Goal: Task Accomplishment & Management: Use online tool/utility

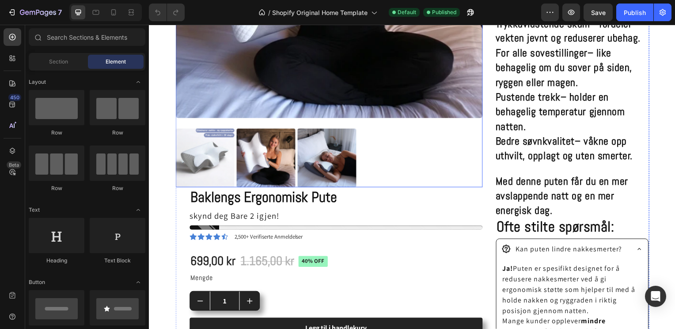
scroll to position [336, 0]
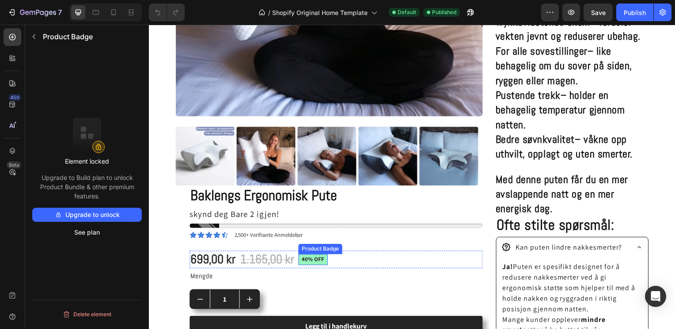
click at [318, 258] on pre "40% off" at bounding box center [314, 262] width 30 height 11
click at [326, 258] on pre "40% off" at bounding box center [314, 262] width 30 height 11
click at [345, 246] on div "Product Badge" at bounding box center [330, 248] width 41 height 8
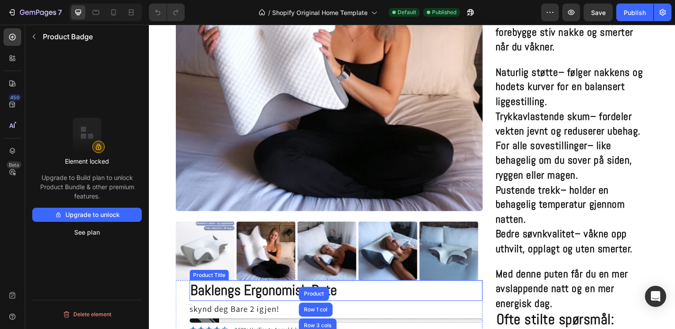
scroll to position [240, 0]
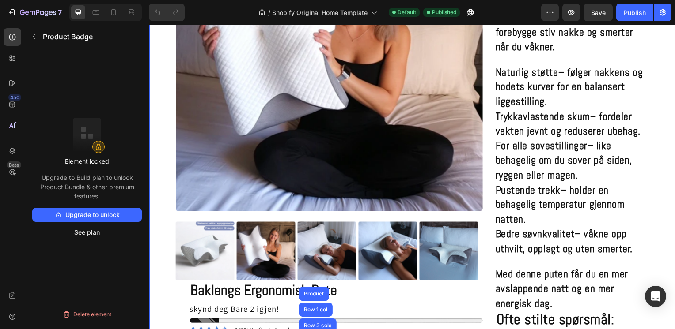
click at [160, 251] on div "Product Images Baklengs Ergonomisk Pute Product Title skynd deg Bare 2 igjen! S…" at bounding box center [414, 201] width 530 height 667
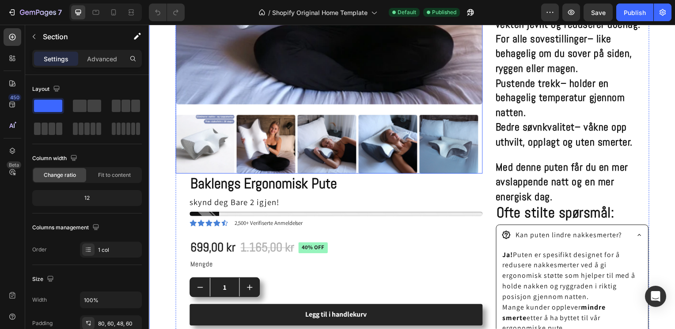
scroll to position [348, 0]
click at [311, 248] on pre "40% off" at bounding box center [314, 249] width 30 height 11
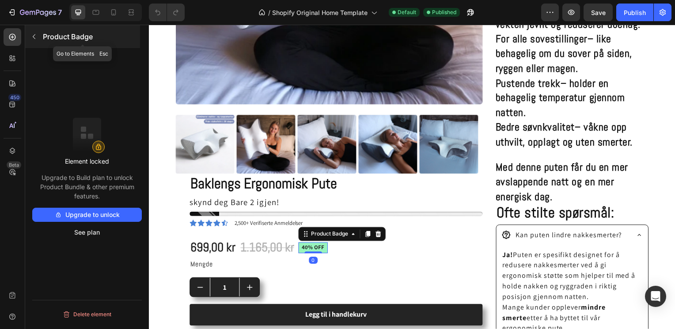
click at [34, 41] on button "button" at bounding box center [34, 37] width 14 height 14
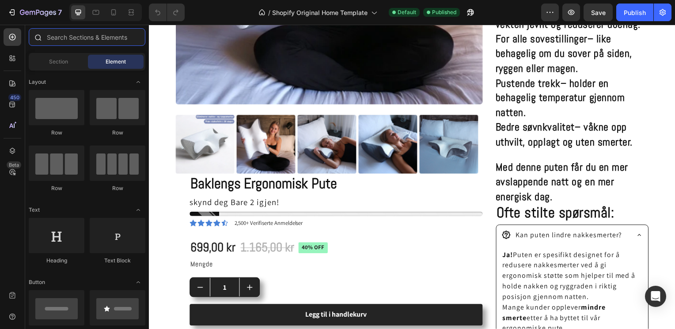
click at [80, 35] on input "text" at bounding box center [87, 37] width 117 height 18
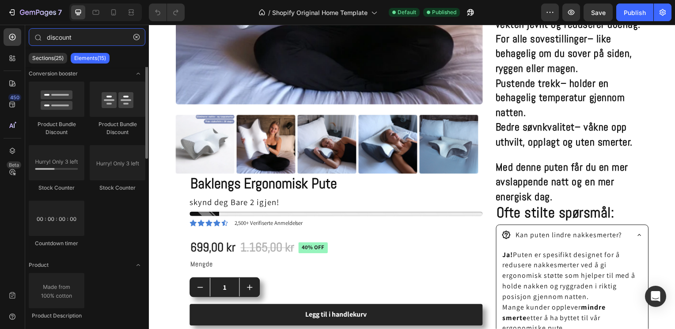
scroll to position [0, 0]
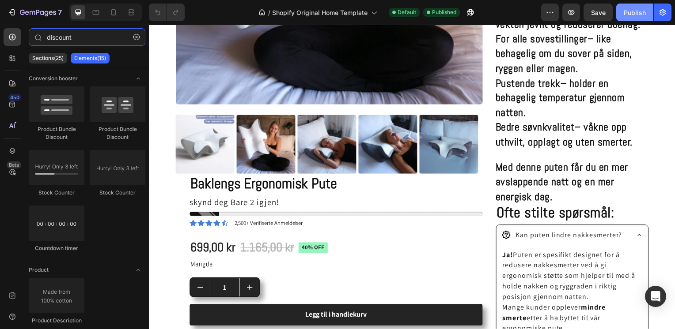
type input "discount"
click at [637, 15] on div "Publish" at bounding box center [635, 12] width 22 height 9
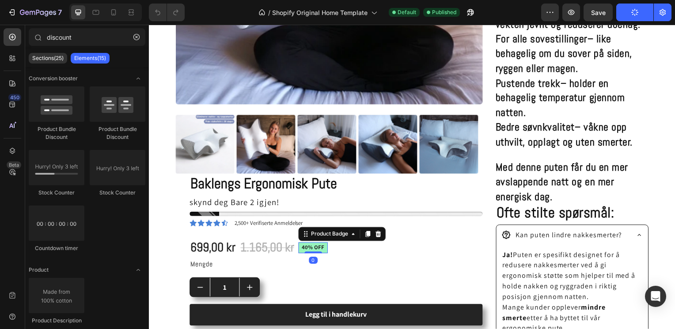
click at [314, 247] on pre "40% off" at bounding box center [314, 249] width 30 height 11
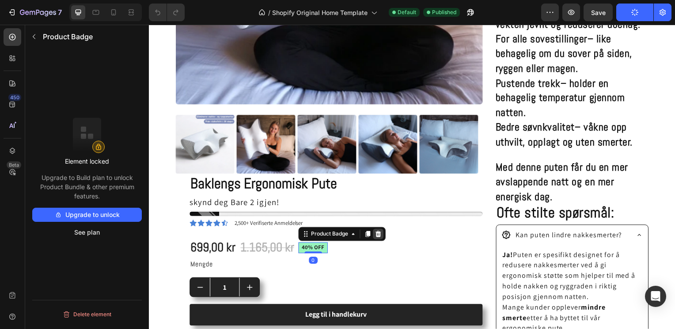
click at [382, 233] on icon at bounding box center [380, 236] width 6 height 6
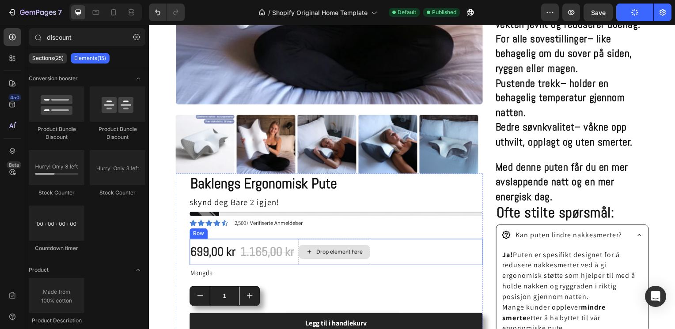
click at [331, 250] on div "Drop element here" at bounding box center [340, 253] width 47 height 7
click at [319, 250] on div "Drop element here" at bounding box center [340, 253] width 47 height 7
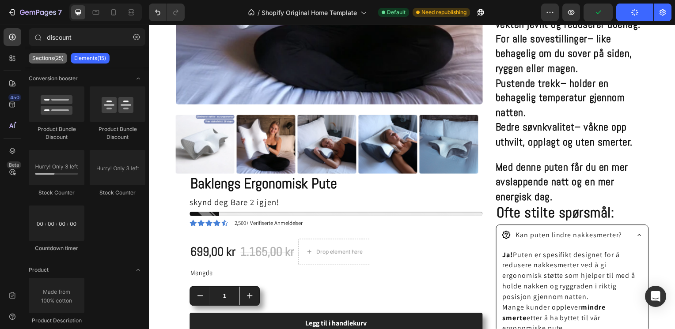
click at [48, 60] on p "Sections(25)" at bounding box center [47, 58] width 31 height 7
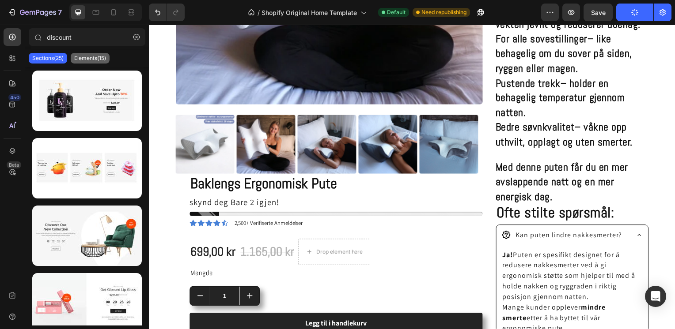
click at [90, 56] on p "Elements(15)" at bounding box center [90, 58] width 32 height 7
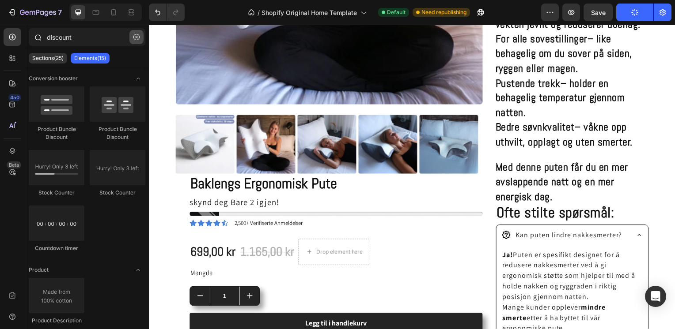
click at [137, 36] on icon "button" at bounding box center [136, 37] width 3 height 3
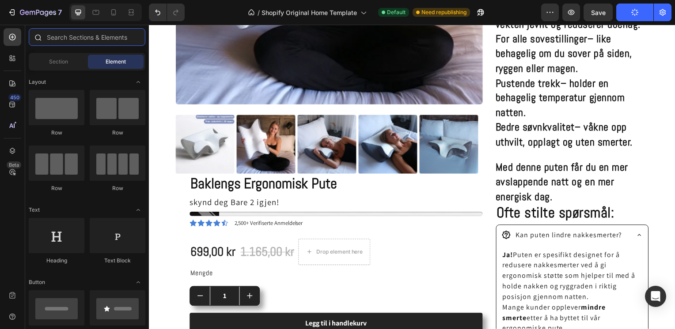
click at [88, 34] on input "text" at bounding box center [87, 37] width 117 height 18
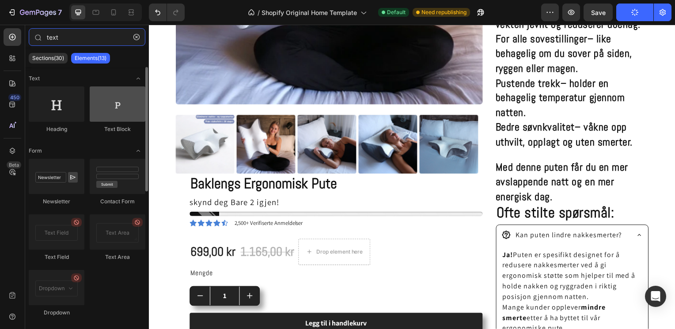
type input "text"
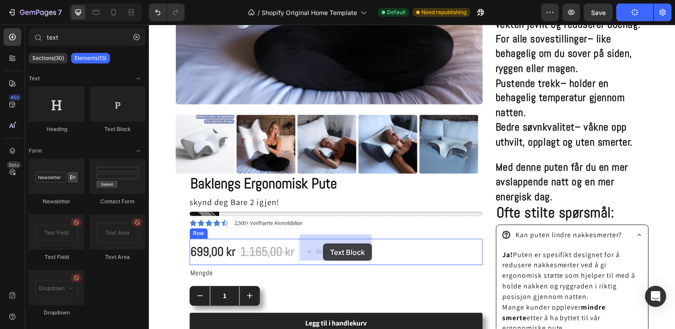
drag, startPoint x: 257, startPoint y: 138, endPoint x: 324, endPoint y: 246, distance: 126.6
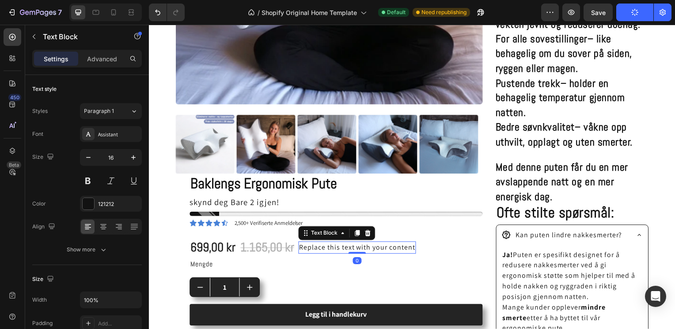
click at [373, 243] on div "Replace this text with your content" at bounding box center [358, 249] width 118 height 12
click at [415, 244] on p "Replace this text with your content" at bounding box center [358, 249] width 117 height 11
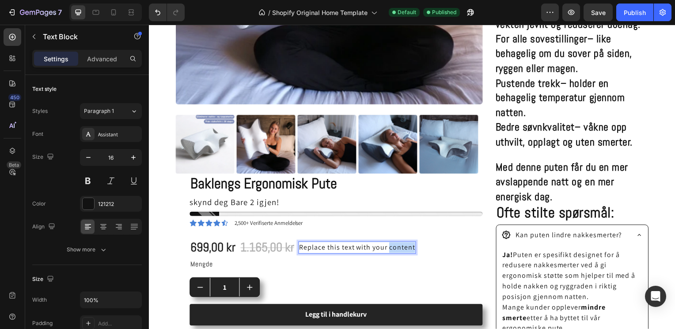
click at [415, 244] on p "Replace this text with your content" at bounding box center [358, 249] width 117 height 11
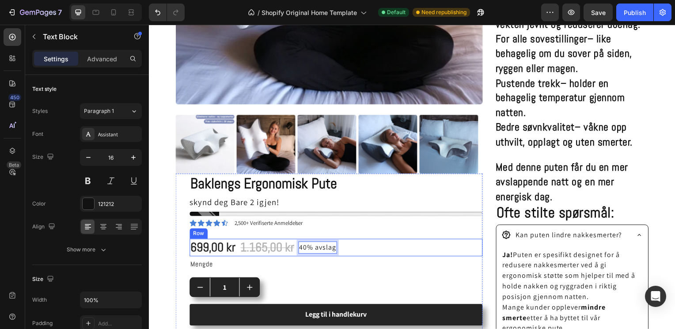
click at [355, 246] on div "699,00 kr Product Price Product Price 1.165,00 kr Product Price Product Price 4…" at bounding box center [336, 250] width 295 height 18
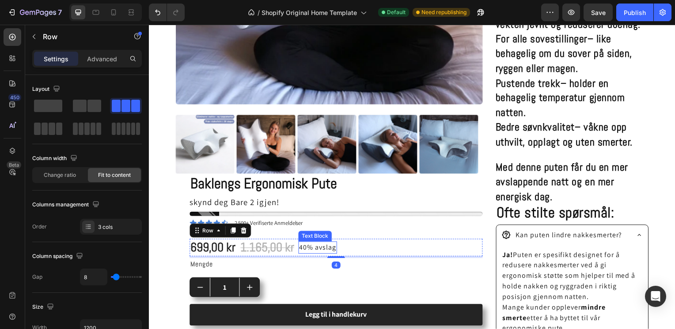
click at [322, 244] on p "40% avslag" at bounding box center [318, 249] width 37 height 11
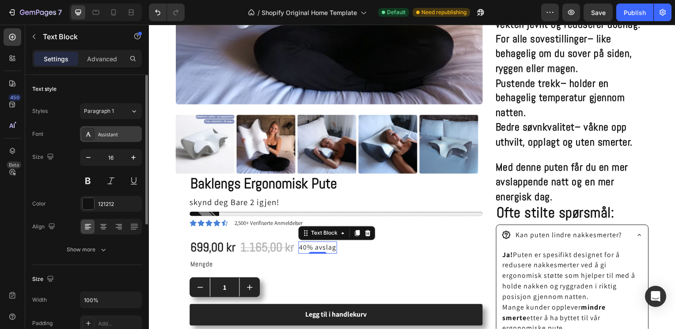
click at [113, 141] on div "Assistant" at bounding box center [111, 134] width 62 height 16
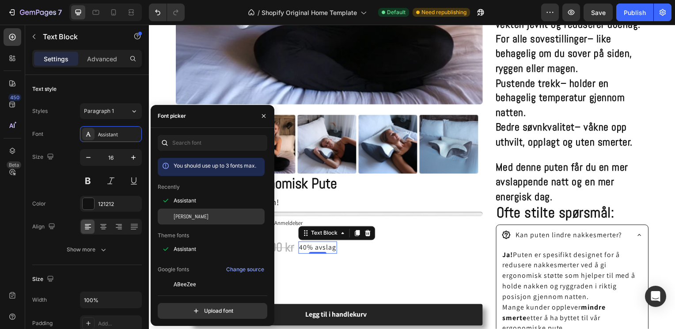
click at [180, 211] on div "Abel" at bounding box center [211, 217] width 107 height 16
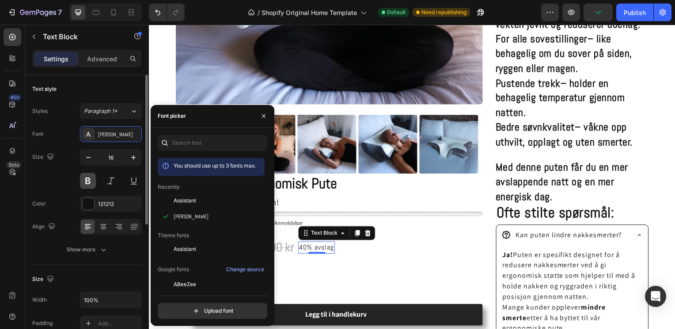
click at [91, 182] on button at bounding box center [88, 181] width 16 height 16
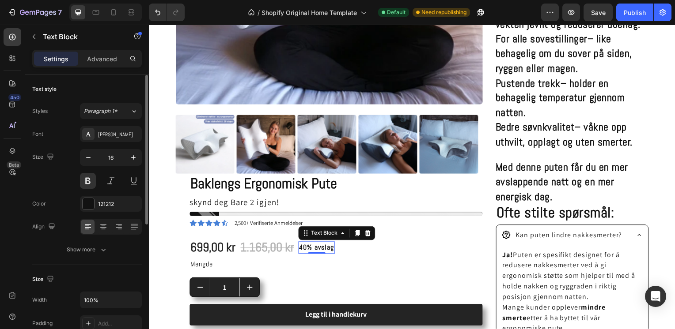
click at [65, 182] on div "Size 16" at bounding box center [87, 169] width 110 height 40
click at [108, 133] on div "Abel" at bounding box center [119, 135] width 42 height 8
click at [107, 133] on div "Abel" at bounding box center [119, 135] width 42 height 8
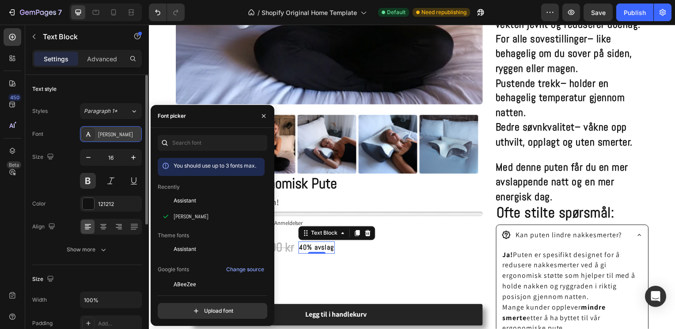
click at [107, 133] on div "Abel" at bounding box center [119, 135] width 42 height 8
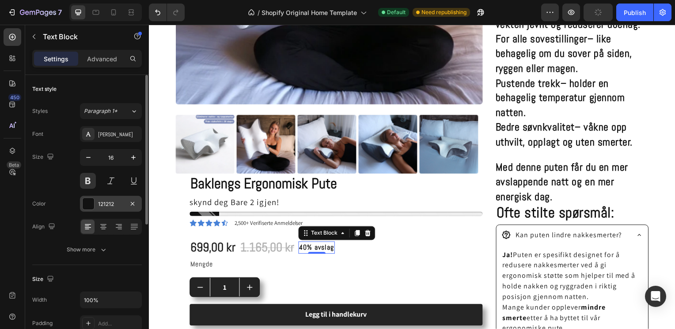
click at [88, 202] on div at bounding box center [88, 203] width 11 height 11
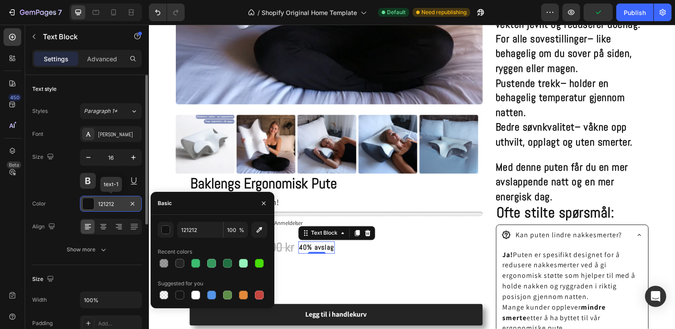
click at [89, 202] on div at bounding box center [88, 203] width 11 height 11
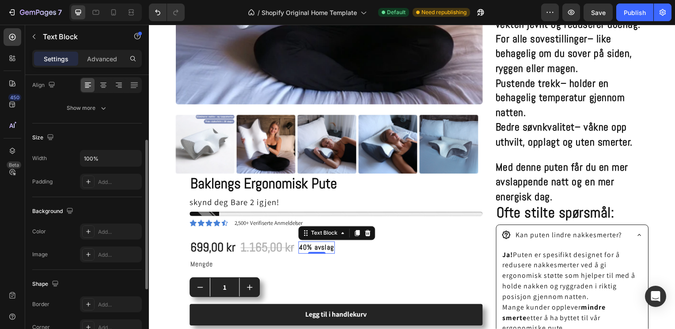
scroll to position [143, 0]
click at [88, 230] on icon at bounding box center [88, 231] width 4 height 4
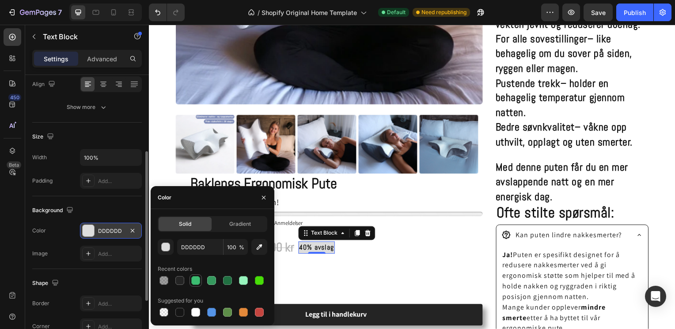
click at [194, 282] on div at bounding box center [195, 280] width 9 height 9
type input "3CBC71"
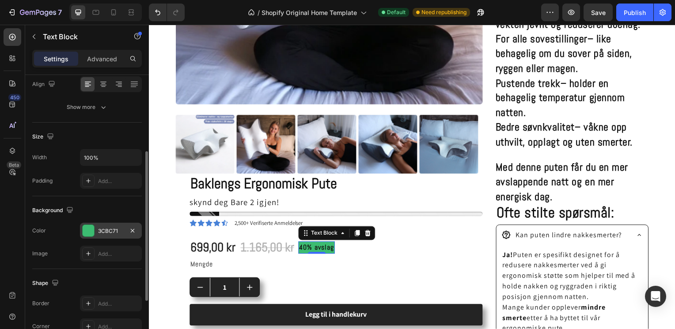
click at [119, 212] on div "Background" at bounding box center [87, 211] width 110 height 14
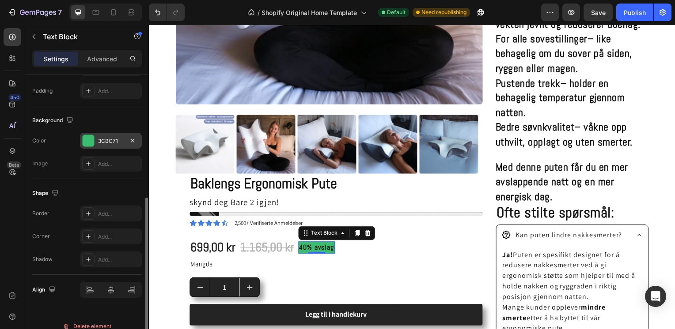
scroll to position [233, 0]
click at [88, 207] on div at bounding box center [88, 213] width 12 height 12
click at [111, 190] on div "Shape" at bounding box center [87, 193] width 110 height 14
click at [88, 234] on icon at bounding box center [88, 236] width 7 height 7
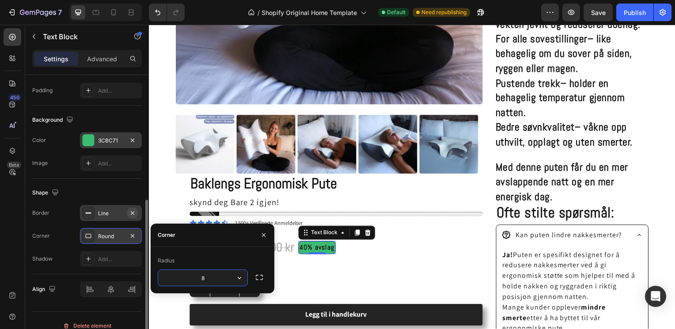
click at [133, 211] on icon "button" at bounding box center [132, 213] width 7 height 7
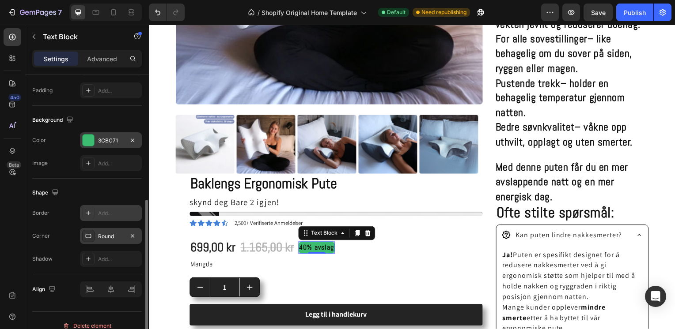
click at [90, 234] on icon at bounding box center [88, 236] width 7 height 7
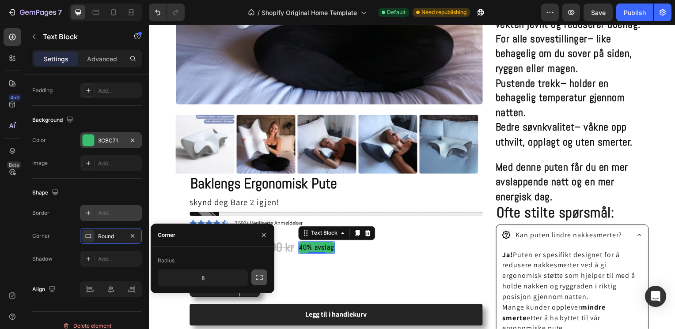
click at [257, 277] on icon "button" at bounding box center [259, 277] width 9 height 9
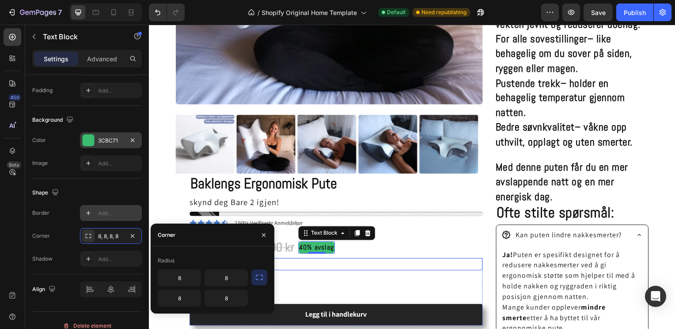
click at [329, 263] on p "Mengde" at bounding box center [336, 266] width 293 height 11
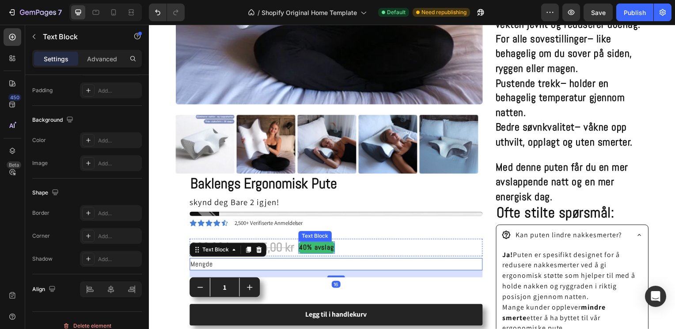
click at [321, 247] on p "40% avslag" at bounding box center [317, 249] width 35 height 11
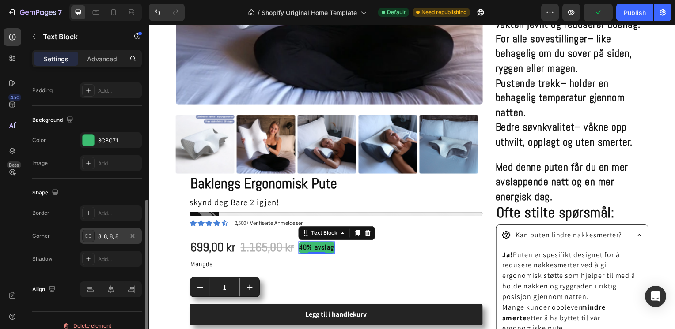
click at [113, 234] on div "8, 8, 8, 8" at bounding box center [111, 237] width 26 height 8
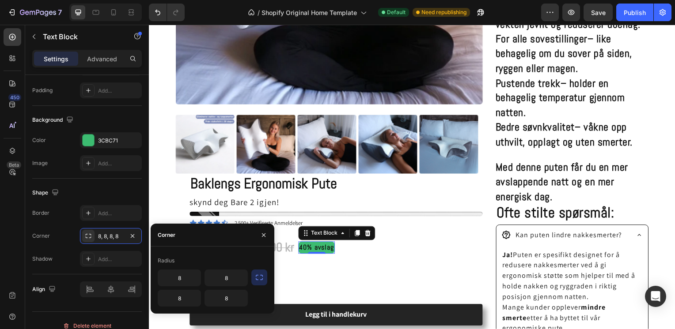
click at [257, 278] on icon "button" at bounding box center [259, 277] width 9 height 9
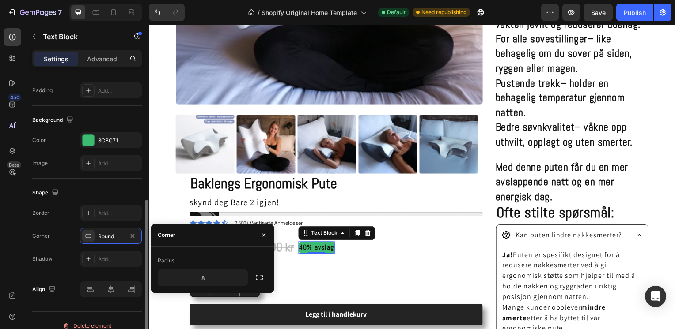
click at [109, 187] on div "Shape" at bounding box center [87, 193] width 110 height 14
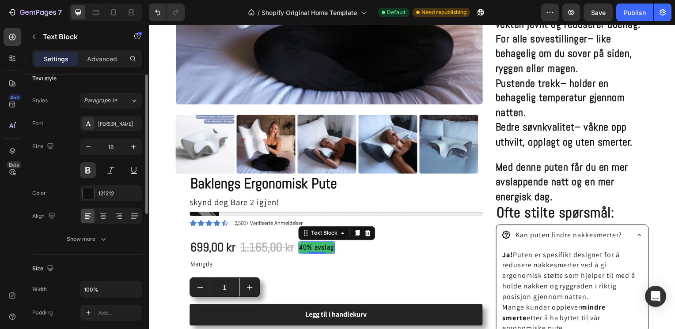
scroll to position [0, 0]
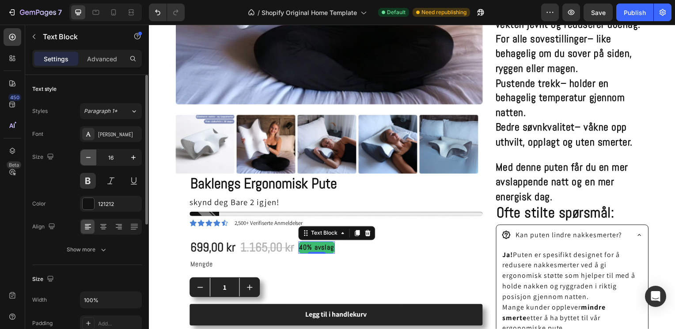
click at [92, 156] on icon "button" at bounding box center [88, 157] width 9 height 9
click at [140, 156] on button "button" at bounding box center [133, 158] width 16 height 16
click at [99, 136] on div "Abel" at bounding box center [119, 135] width 42 height 8
click at [125, 106] on button "Paragraph 1*" at bounding box center [111, 111] width 62 height 16
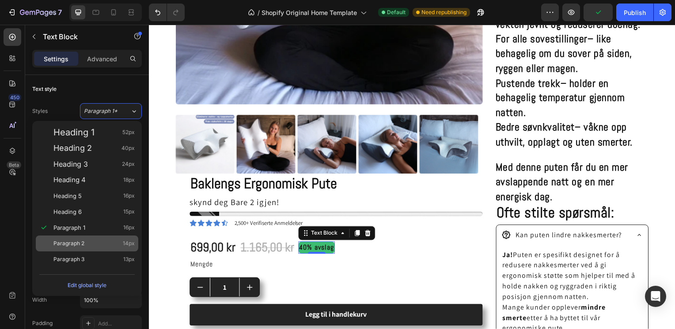
click at [98, 239] on div "Paragraph 2 14px" at bounding box center [93, 243] width 81 height 9
type input "14"
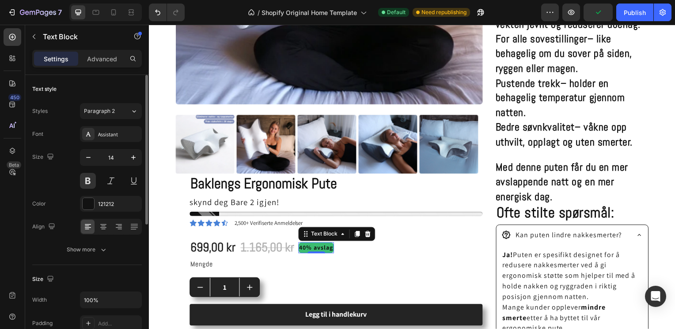
click at [56, 197] on div "Color 121212" at bounding box center [87, 204] width 110 height 16
drag, startPoint x: 328, startPoint y: 271, endPoint x: 315, endPoint y: 258, distance: 18.5
click at [315, 259] on div "0" at bounding box center [317, 262] width 9 height 7
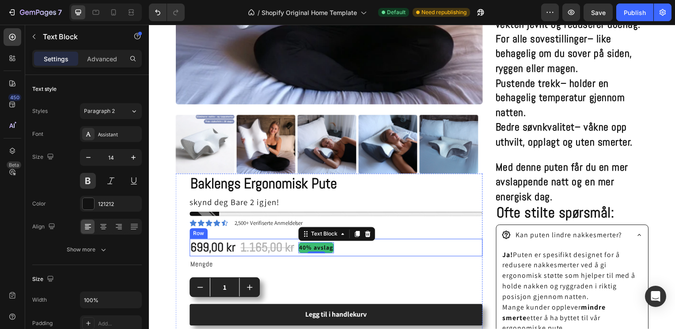
click at [408, 243] on div "699,00 kr Product Price Product Price 1.165,00 kr Product Price Product Price 4…" at bounding box center [336, 250] width 295 height 18
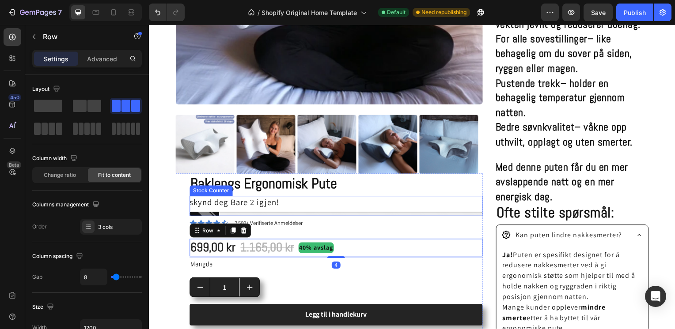
click at [441, 200] on div "skynd deg Bare 2 igjen!" at bounding box center [336, 203] width 295 height 13
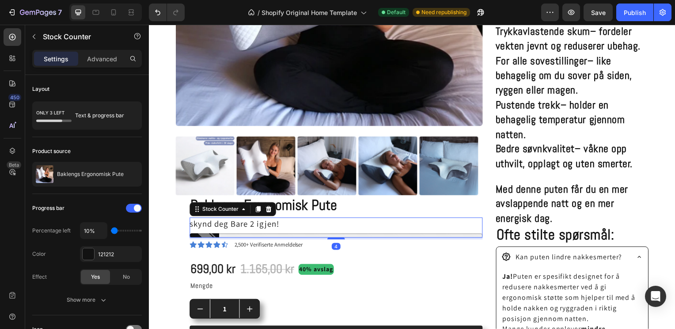
scroll to position [325, 0]
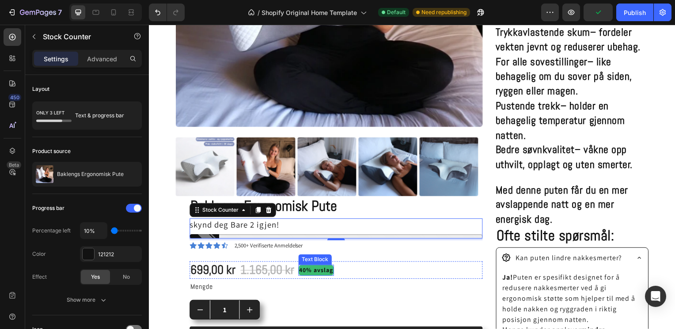
click at [310, 268] on p "40% avslag" at bounding box center [317, 272] width 34 height 9
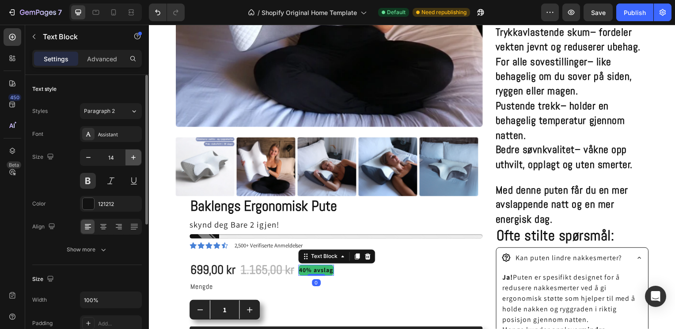
click at [132, 161] on icon "button" at bounding box center [133, 157] width 9 height 9
click at [131, 161] on icon "button" at bounding box center [133, 157] width 9 height 9
type input "17"
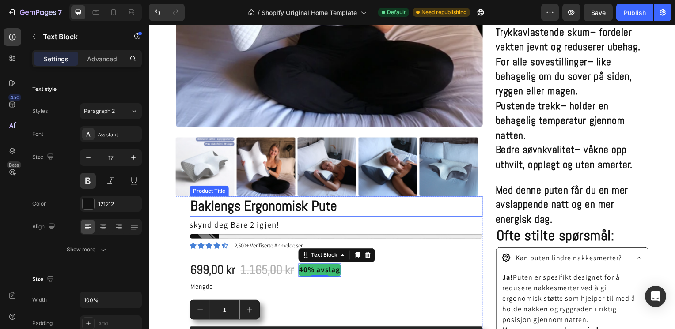
click at [225, 209] on h1 "Baklengs Ergonomisk Pute" at bounding box center [336, 208] width 295 height 21
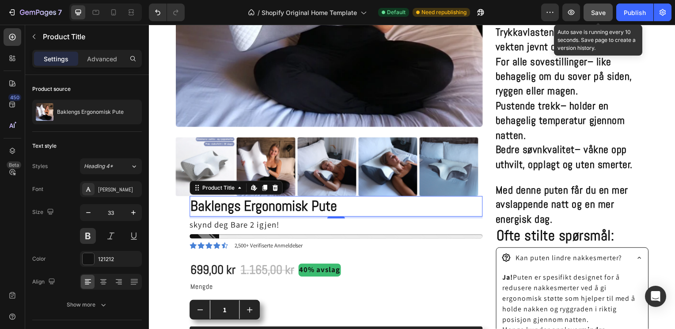
click at [603, 13] on span "Save" at bounding box center [598, 13] width 15 height 8
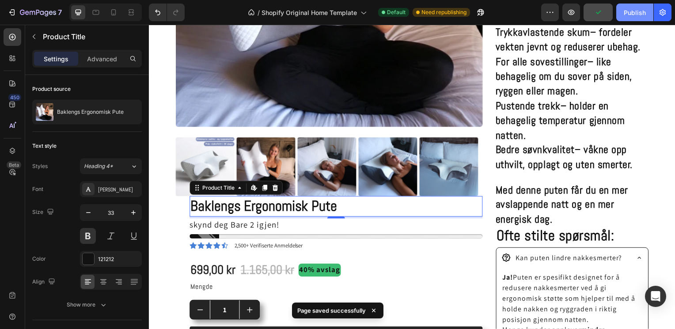
click at [640, 15] on div "Publish" at bounding box center [635, 12] width 22 height 9
